Goal: Transaction & Acquisition: Download file/media

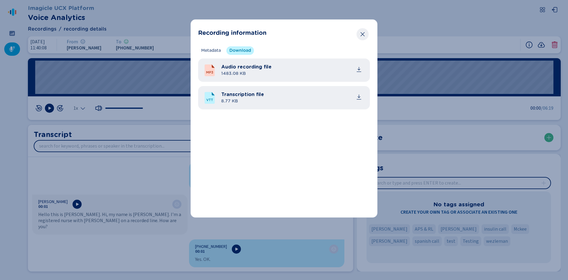
click at [360, 36] on icon "Close" at bounding box center [362, 34] width 6 height 6
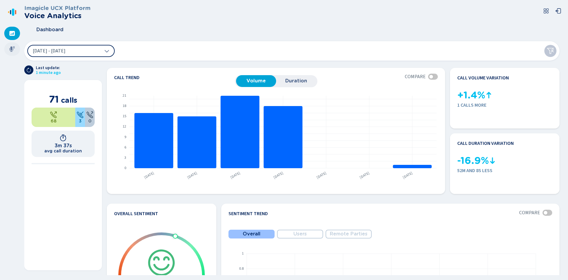
click at [12, 49] on icon at bounding box center [12, 49] width 6 height 6
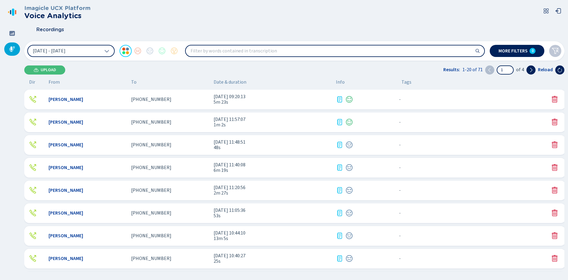
click at [217, 103] on span "5m 23s" at bounding box center [271, 101] width 117 height 5
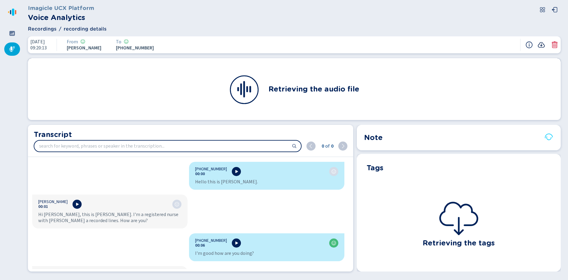
click at [541, 46] on icon at bounding box center [541, 44] width 7 height 5
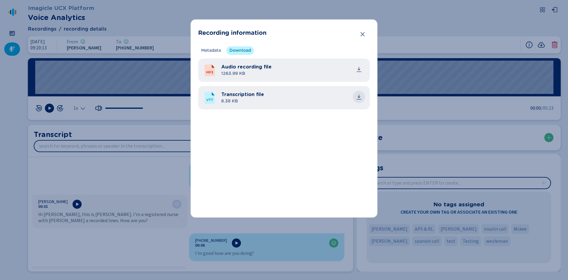
click at [361, 97] on icon "common.download" at bounding box center [359, 97] width 6 height 6
